Goal: Information Seeking & Learning: Learn about a topic

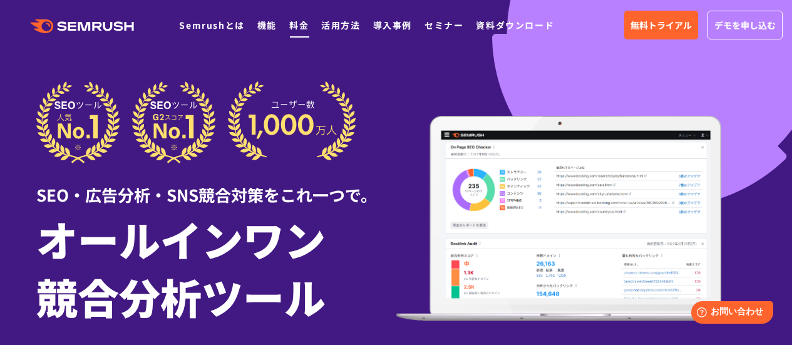
click at [302, 23] on link "料金" at bounding box center [298, 25] width 19 height 13
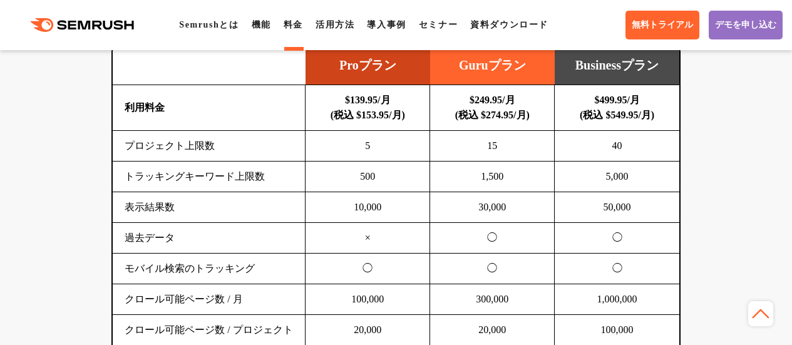
scroll to position [904, 0]
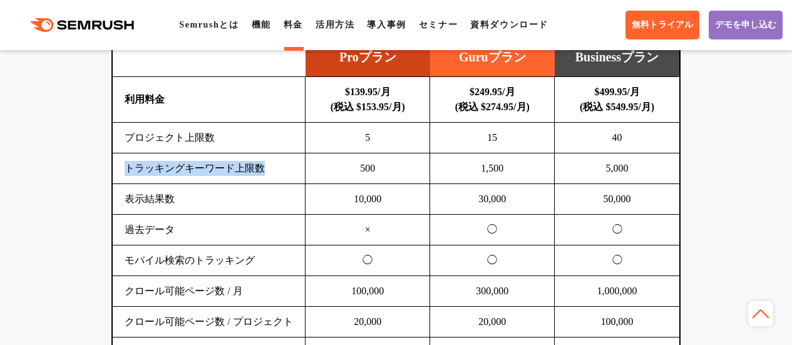
drag, startPoint x: 127, startPoint y: 167, endPoint x: 275, endPoint y: 171, distance: 148.4
click at [275, 171] on td "トラッキングキーワード上限数" at bounding box center [209, 168] width 193 height 31
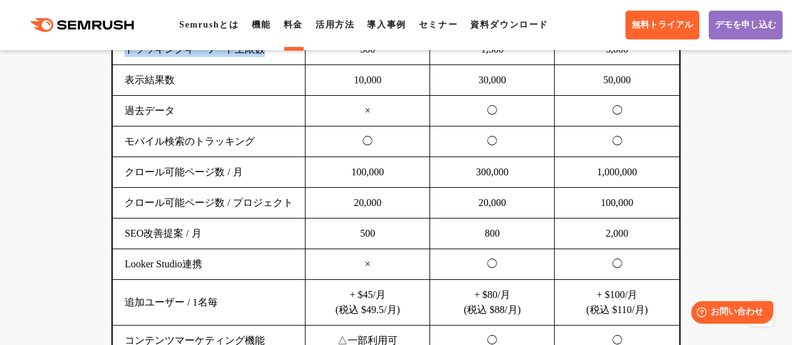
scroll to position [1001, 0]
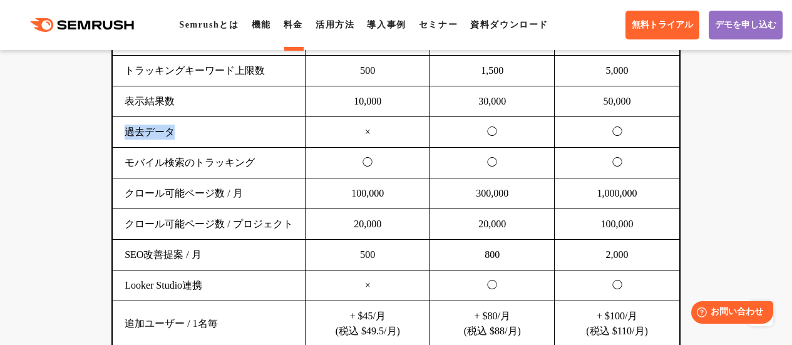
drag, startPoint x: 123, startPoint y: 131, endPoint x: 196, endPoint y: 123, distance: 73.7
click at [196, 123] on td "過去データ" at bounding box center [209, 132] width 193 height 31
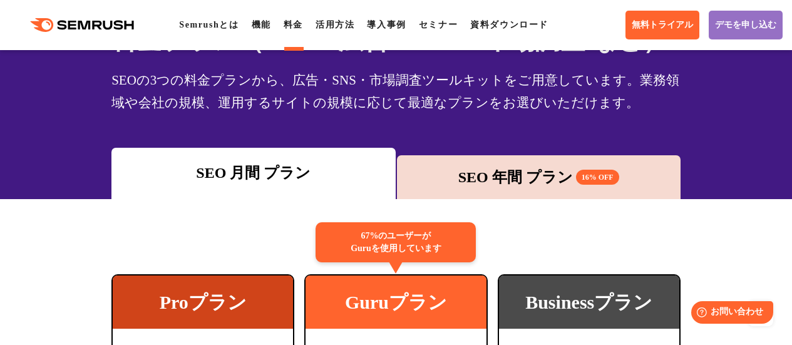
scroll to position [0, 0]
